Goal: Information Seeking & Learning: Find contact information

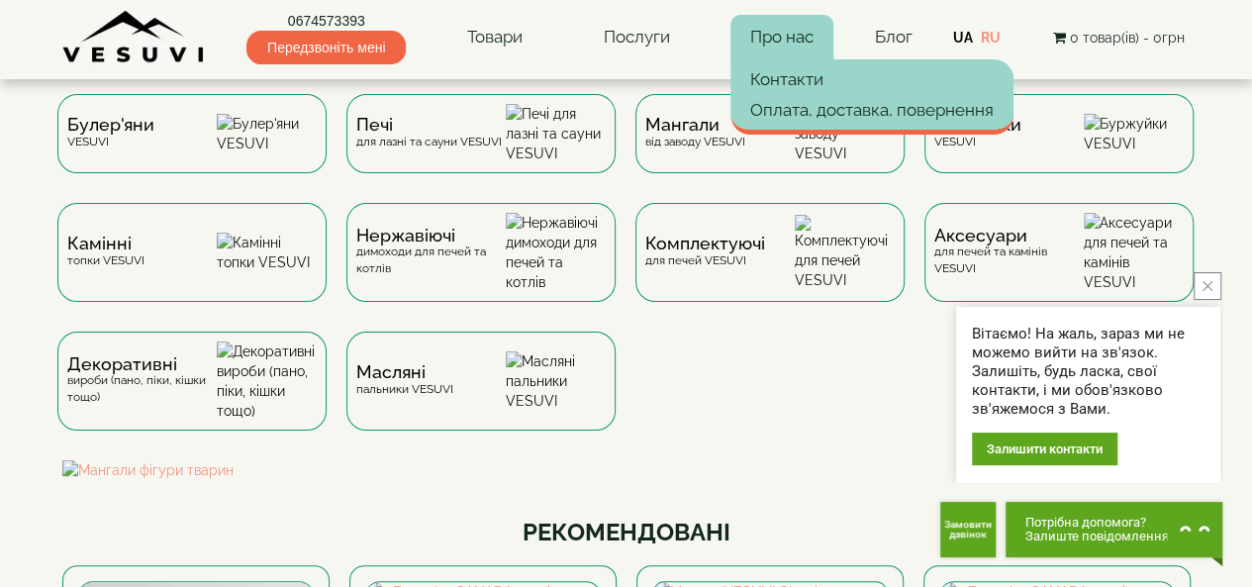
click at [812, 25] on link "Про нас" at bounding box center [781, 38] width 103 height 46
click at [764, 38] on link "Про нас" at bounding box center [781, 38] width 103 height 46
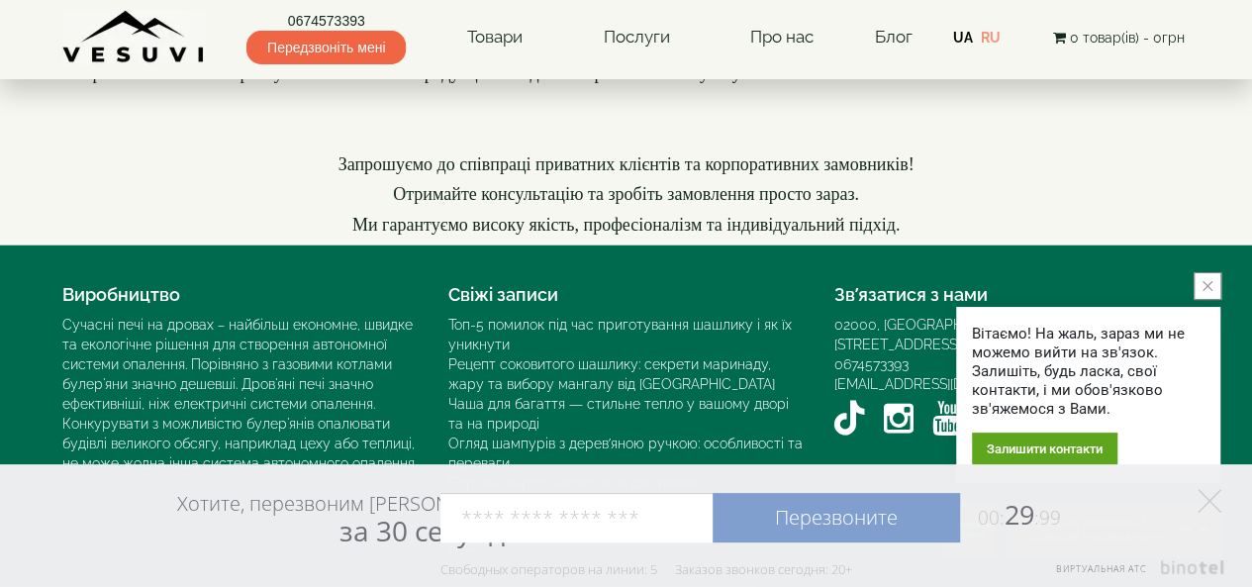
scroll to position [3061, 0]
click at [1202, 278] on button "close button" at bounding box center [1207, 286] width 28 height 28
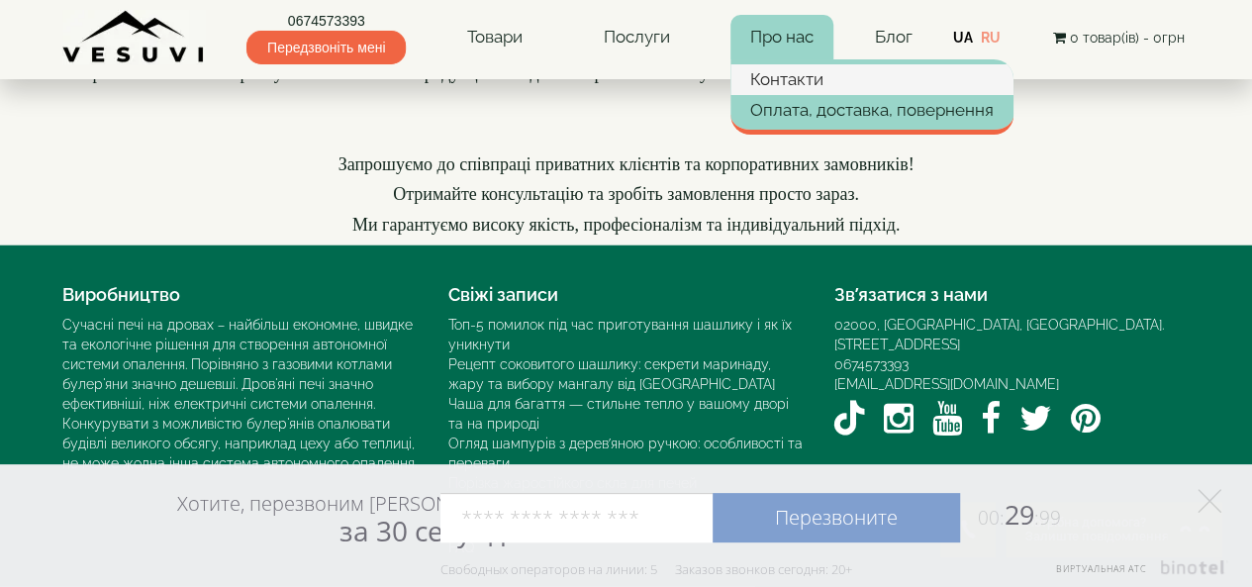
click at [764, 66] on link "Контакти" at bounding box center [871, 79] width 283 height 30
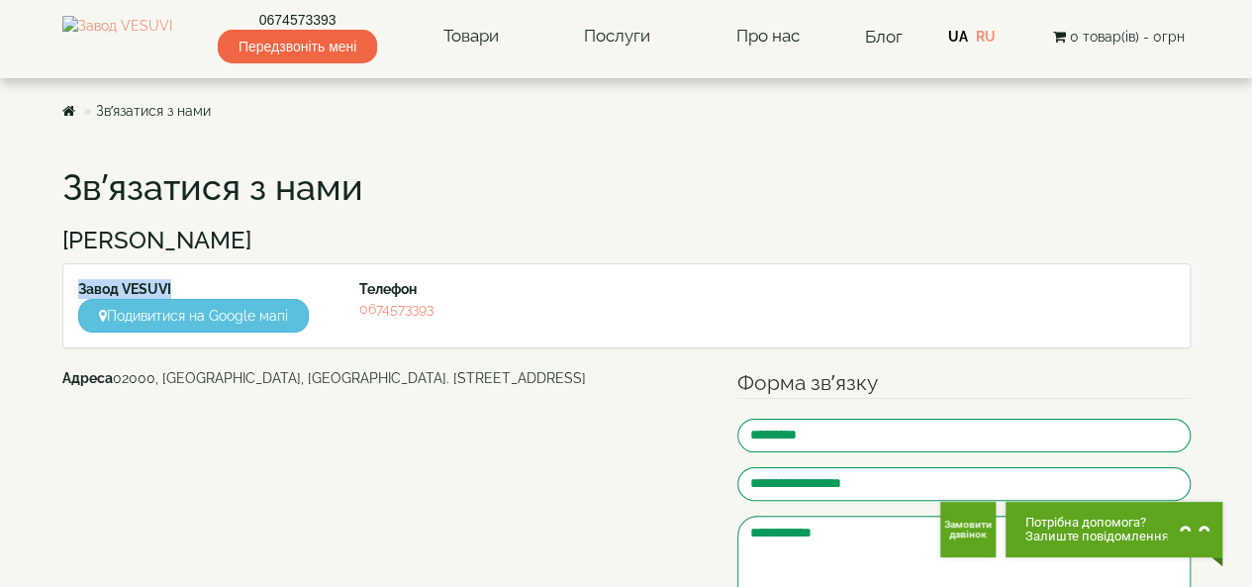
drag, startPoint x: 75, startPoint y: 287, endPoint x: 174, endPoint y: 286, distance: 99.0
click at [174, 286] on div "Завод VESUVI Подивитися на Google мапі" at bounding box center [204, 305] width 282 height 53
copy strong "Завод VESUVI"
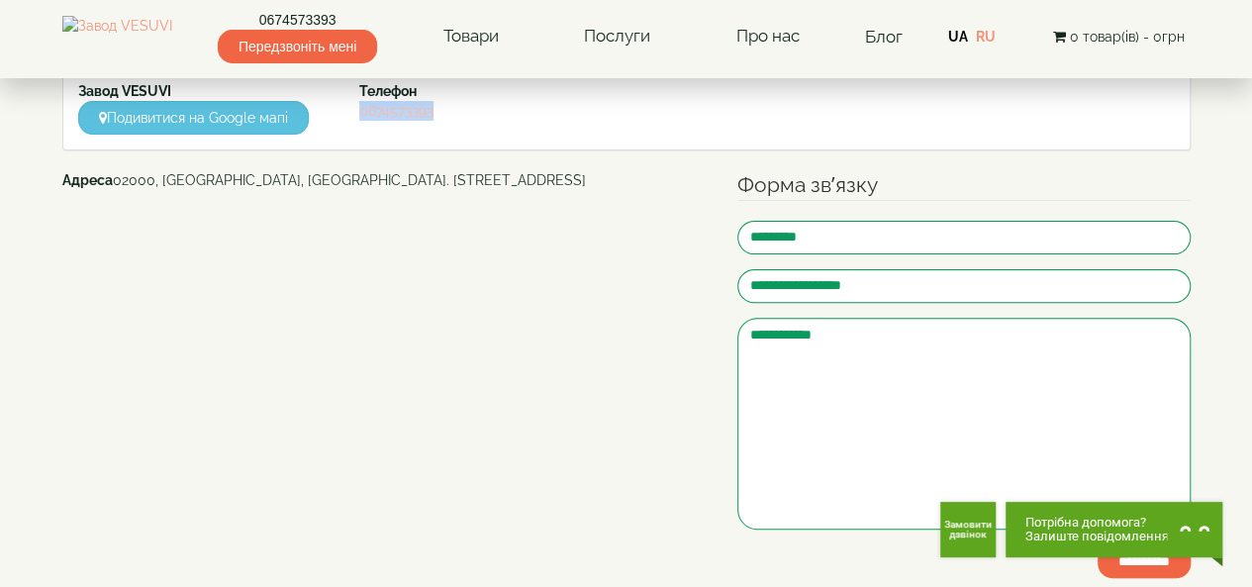
drag, startPoint x: 453, startPoint y: 111, endPoint x: 360, endPoint y: 110, distance: 93.0
click at [360, 110] on div "Телефон [PHONE_NUMBER]" at bounding box center [485, 101] width 282 height 40
copy link "0674573393"
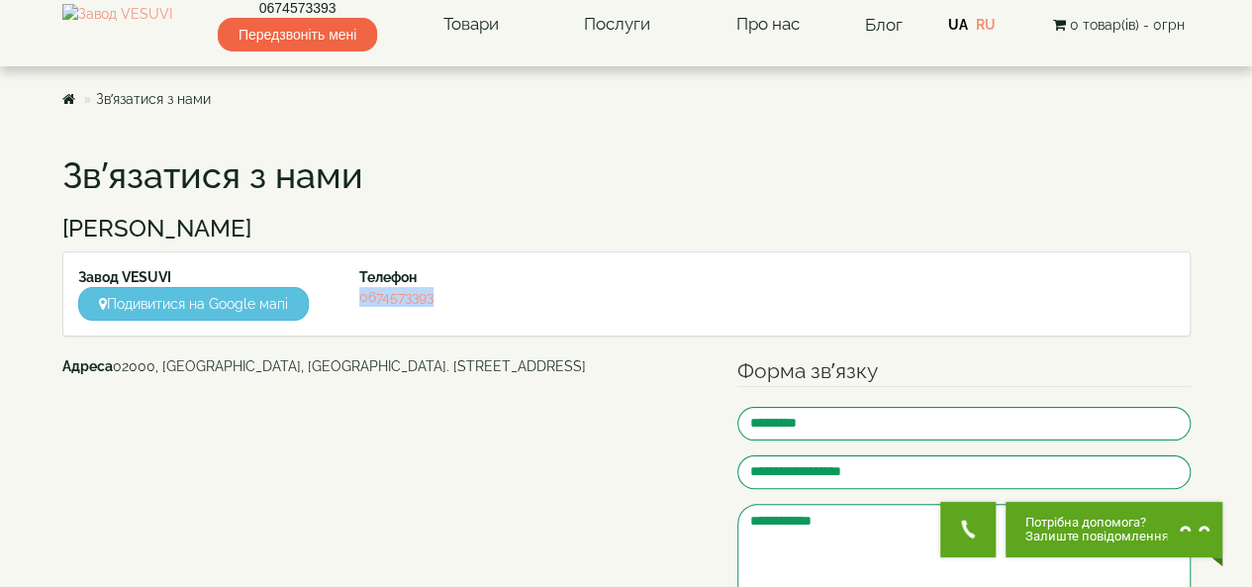
scroll to position [0, 0]
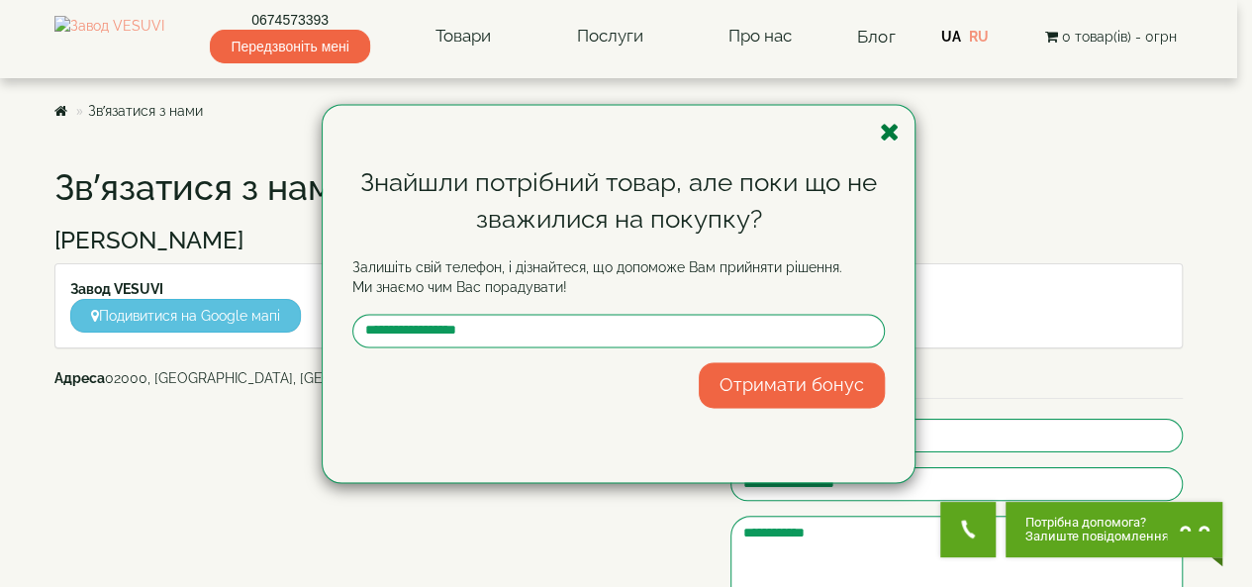
click at [889, 138] on icon "button" at bounding box center [890, 132] width 20 height 25
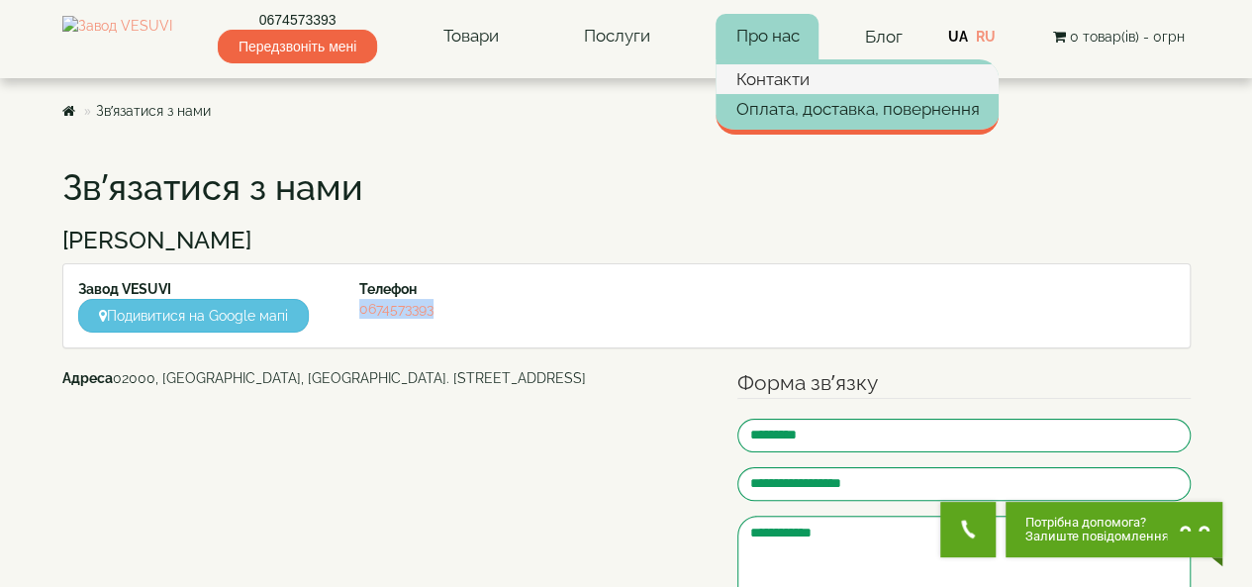
click at [803, 78] on link "Контакти" at bounding box center [856, 79] width 283 height 30
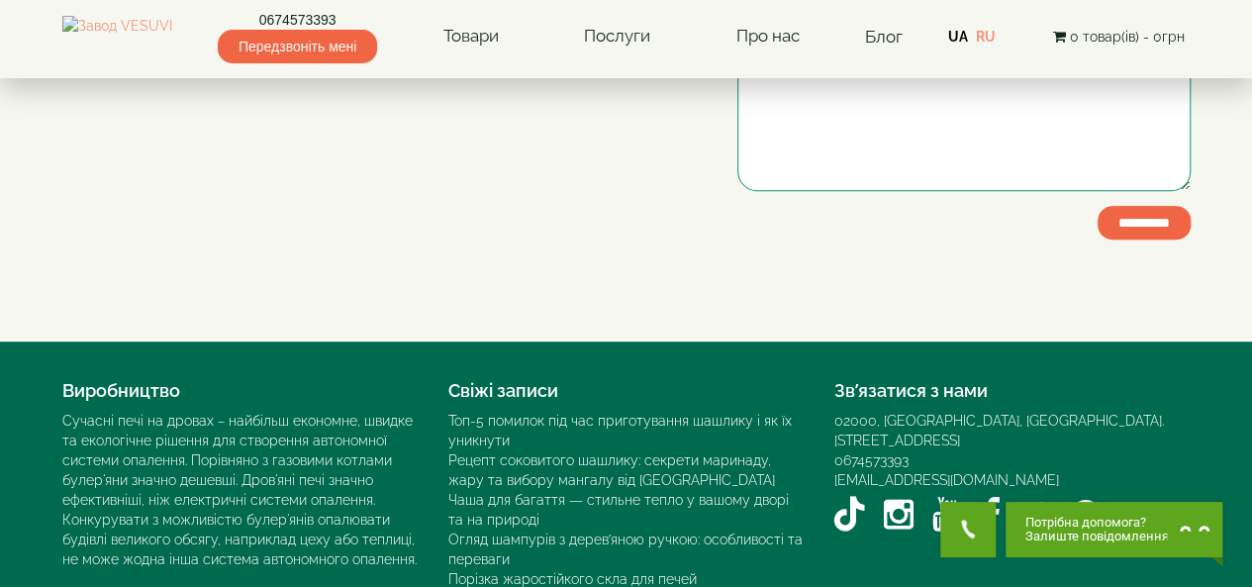
scroll to position [433, 0]
